Goal: Task Accomplishment & Management: Manage account settings

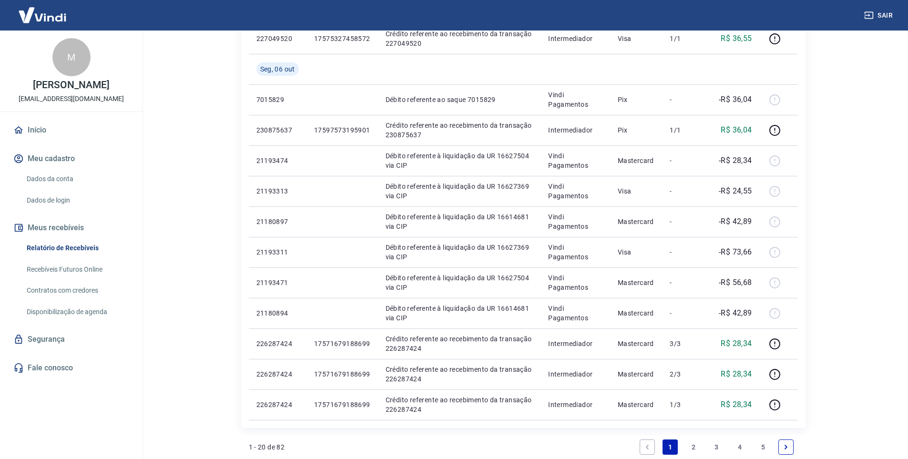
scroll to position [594, 0]
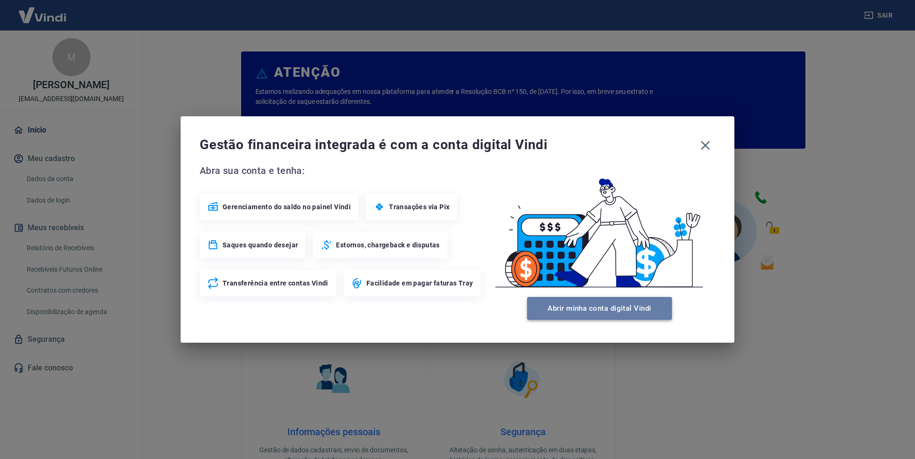
click at [544, 310] on button "Abrir minha conta digital Vindi" at bounding box center [599, 308] width 145 height 23
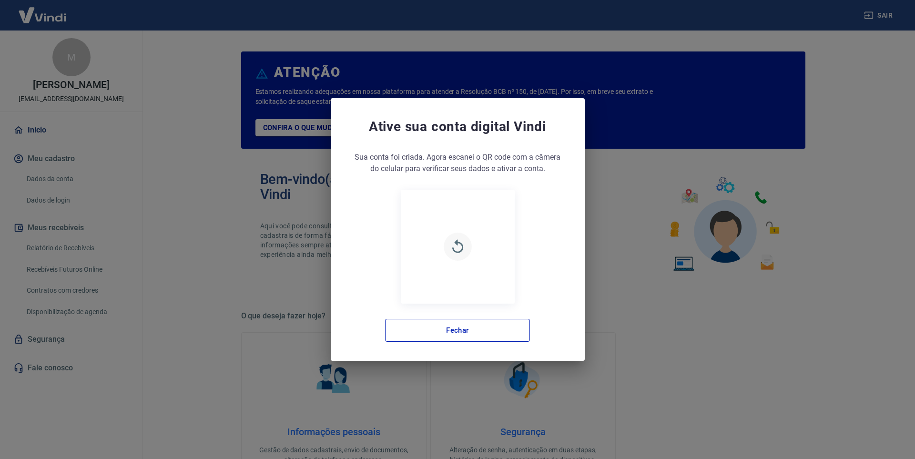
click at [460, 252] on icon "button" at bounding box center [457, 245] width 11 height 13
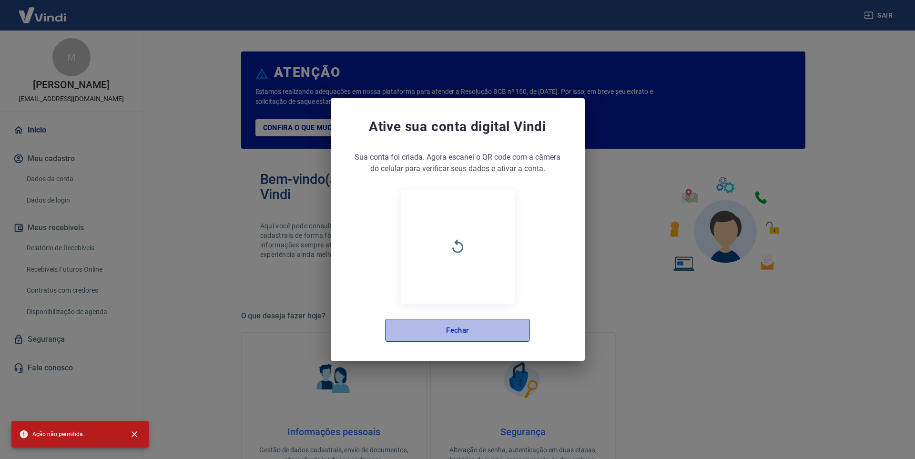
click at [450, 331] on button "Fechar" at bounding box center [457, 330] width 145 height 23
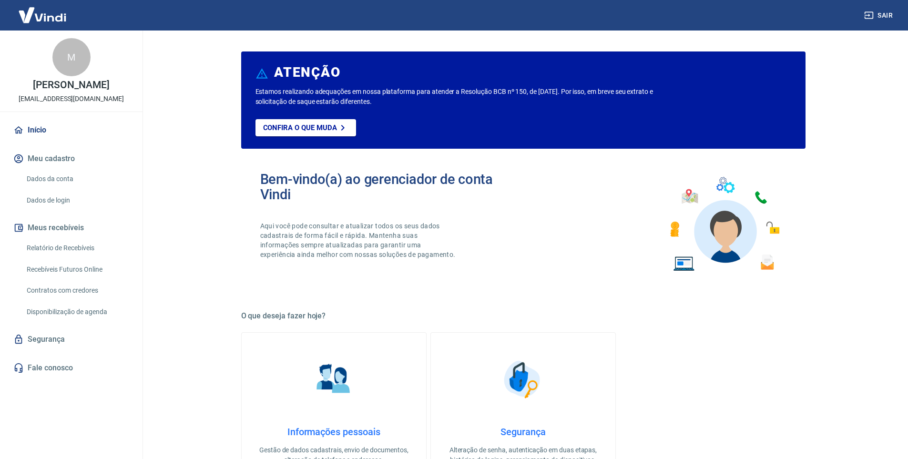
click at [306, 139] on div "Confira o que muda" at bounding box center [505, 134] width 500 height 30
click at [309, 131] on p "Confira o que muda" at bounding box center [300, 127] width 74 height 9
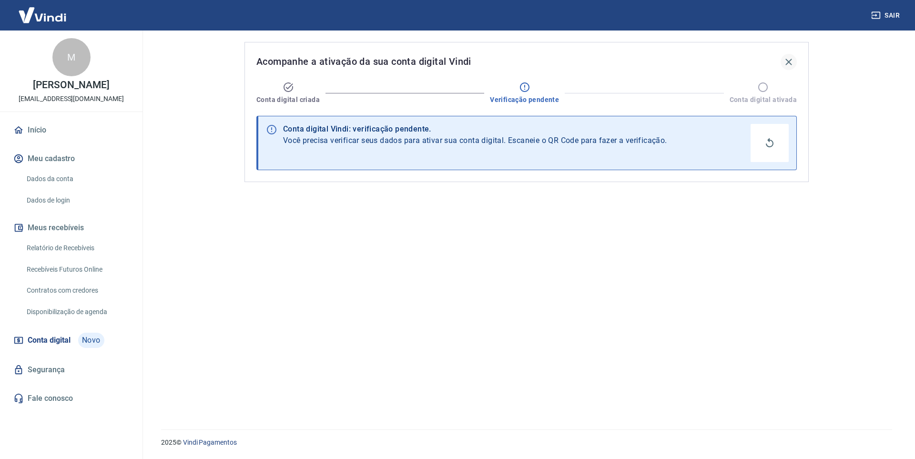
click at [788, 60] on icon "button" at bounding box center [788, 61] width 11 height 11
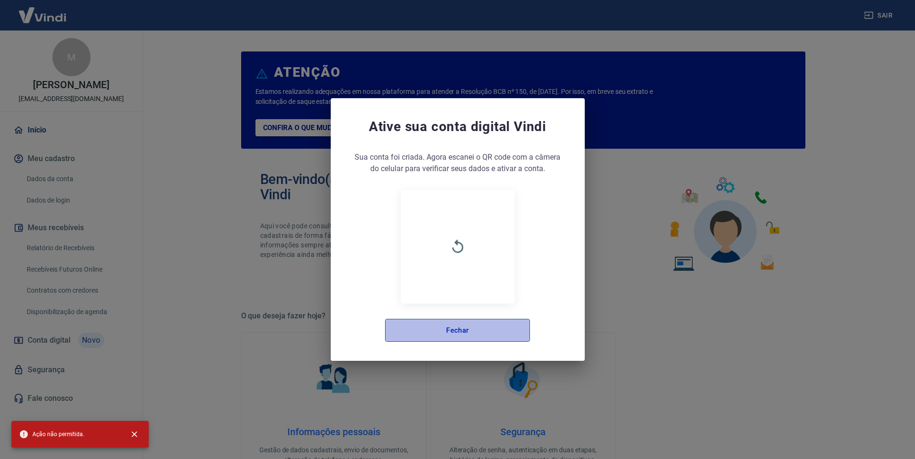
click at [466, 331] on button "Fechar" at bounding box center [457, 330] width 145 height 23
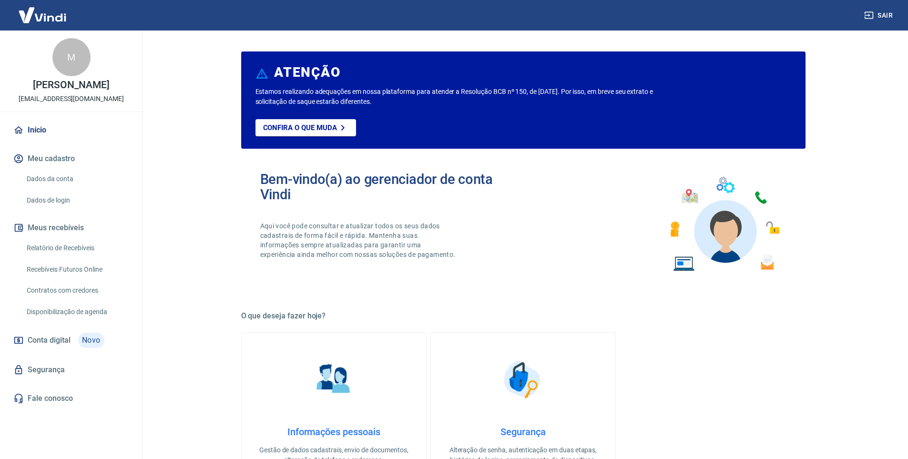
click at [874, 12] on button "Sair" at bounding box center [879, 16] width 34 height 18
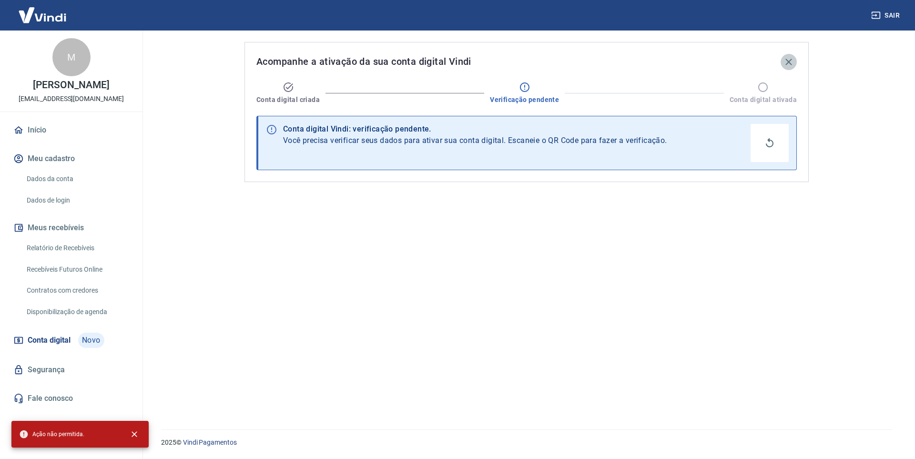
click at [787, 64] on icon "button" at bounding box center [788, 62] width 6 height 6
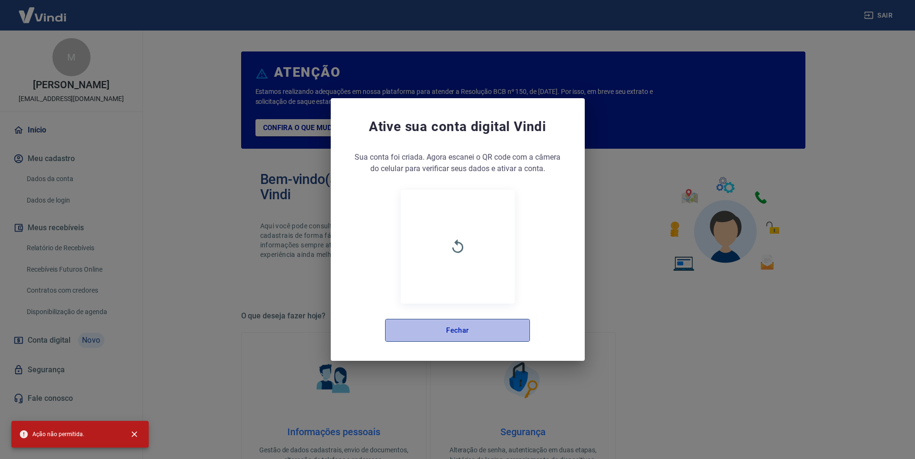
click at [485, 324] on button "Fechar" at bounding box center [457, 330] width 145 height 23
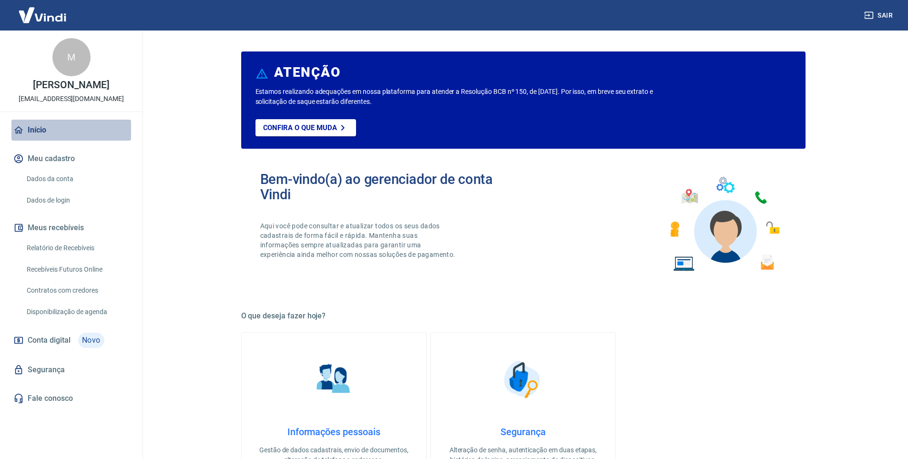
drag, startPoint x: 26, startPoint y: 132, endPoint x: 26, endPoint y: 137, distance: 5.3
click at [26, 132] on link "Início" at bounding box center [71, 130] width 120 height 21
click at [26, 137] on link "Início" at bounding box center [71, 130] width 120 height 21
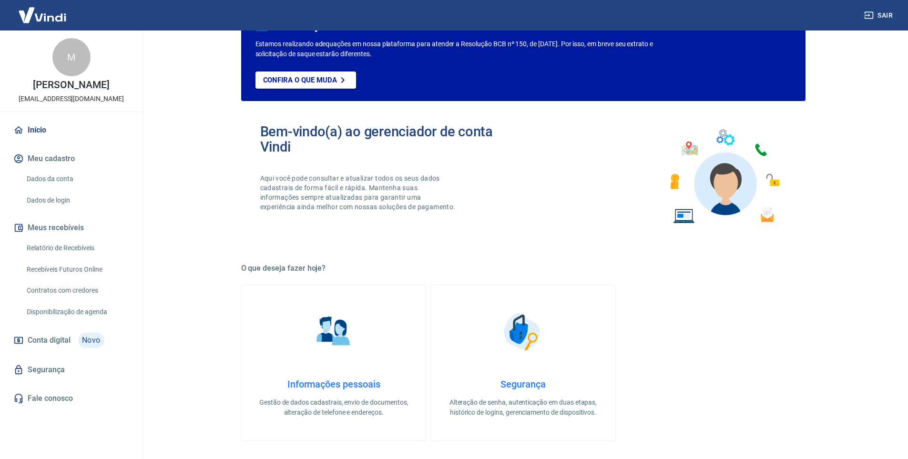
click at [896, 1] on div "Sair" at bounding box center [454, 15] width 908 height 30
click at [875, 15] on button "Sair" at bounding box center [879, 16] width 34 height 18
